Goal: Entertainment & Leisure: Consume media (video, audio)

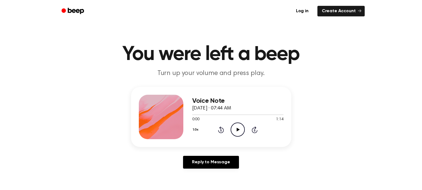
click at [234, 129] on icon "Play Audio" at bounding box center [238, 130] width 14 height 14
click at [233, 131] on icon "Play Audio" at bounding box center [238, 130] width 14 height 14
click at [313, 18] on div "Log in Create Account" at bounding box center [211, 11] width 307 height 22
click at [238, 130] on icon at bounding box center [238, 130] width 3 height 4
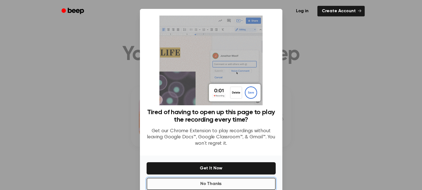
click at [204, 186] on button "No Thanks" at bounding box center [211, 184] width 129 height 12
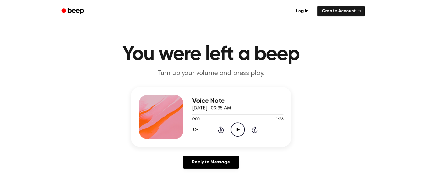
click at [237, 126] on icon "Play Audio" at bounding box center [238, 130] width 14 height 14
click at [238, 127] on icon "Pause Audio" at bounding box center [238, 130] width 14 height 14
click at [239, 130] on icon at bounding box center [238, 130] width 3 height 4
click at [236, 134] on icon "Pause Audio" at bounding box center [238, 130] width 14 height 14
click at [244, 133] on circle at bounding box center [238, 130] width 14 height 14
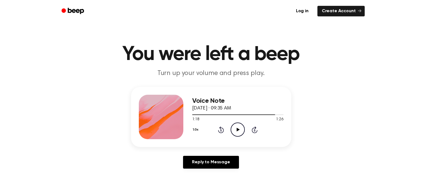
click at [221, 130] on icon at bounding box center [220, 130] width 1 height 2
click at [227, 126] on div "1.0x Rewind 5 seconds Play Audio Skip 5 seconds" at bounding box center [237, 130] width 91 height 14
click at [218, 128] on icon "Rewind 5 seconds" at bounding box center [221, 129] width 6 height 7
click at [221, 130] on icon at bounding box center [220, 130] width 1 height 2
click at [221, 129] on icon "Rewind 5 seconds" at bounding box center [221, 129] width 6 height 7
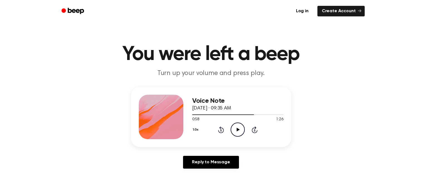
click at [222, 129] on icon "Rewind 5 seconds" at bounding box center [221, 129] width 6 height 7
click at [222, 130] on icon "Rewind 5 seconds" at bounding box center [221, 129] width 6 height 7
click at [239, 127] on icon "Play Audio" at bounding box center [238, 130] width 14 height 14
click at [219, 128] on icon at bounding box center [221, 130] width 6 height 7
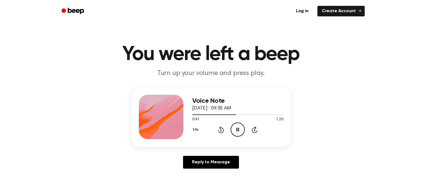
click at [220, 130] on icon at bounding box center [220, 130] width 1 height 2
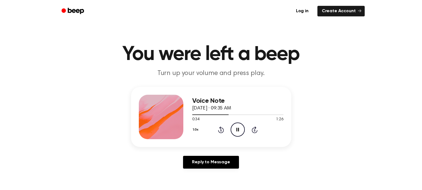
click at [234, 130] on icon "Pause Audio" at bounding box center [238, 130] width 14 height 14
click at [234, 130] on icon "Play Audio" at bounding box center [238, 130] width 14 height 14
click at [234, 130] on icon "Pause Audio" at bounding box center [238, 130] width 14 height 14
click at [219, 130] on icon "Rewind 5 seconds" at bounding box center [221, 129] width 6 height 7
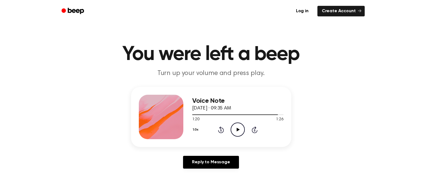
click at [219, 130] on icon "Rewind 5 seconds" at bounding box center [221, 129] width 6 height 7
